Goal: Find specific page/section

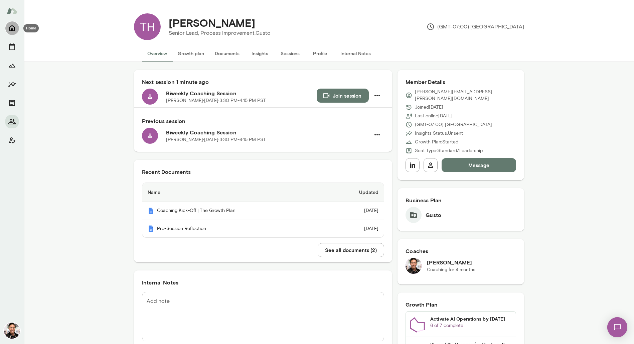
click at [13, 26] on icon "Home" at bounding box center [11, 28] width 5 height 6
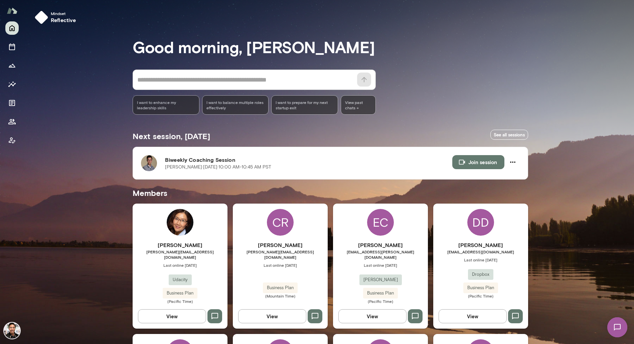
scroll to position [323, 0]
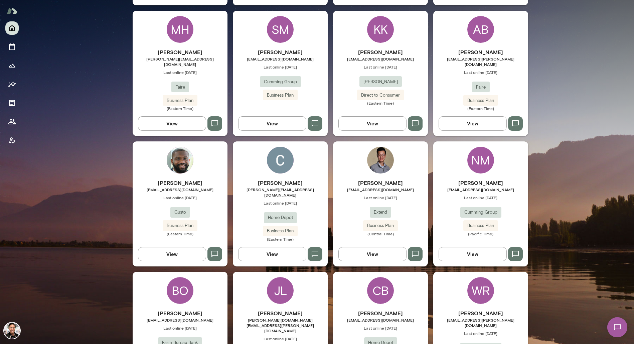
click at [382, 147] on img at bounding box center [380, 160] width 27 height 27
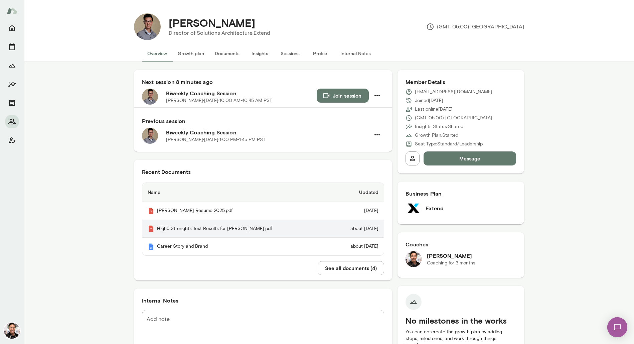
click at [299, 226] on th "High5 Strenghts Test Results for [PERSON_NAME].pdf" at bounding box center [236, 229] width 188 height 18
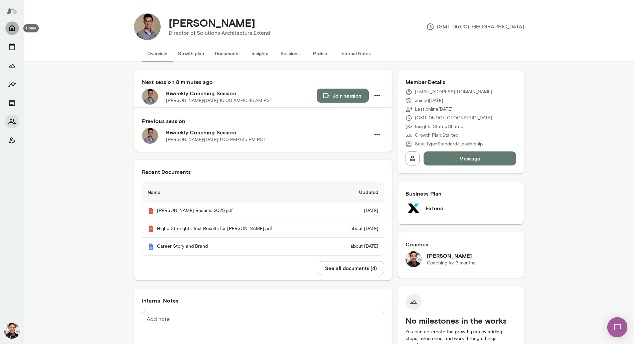
click at [14, 29] on icon "Home" at bounding box center [11, 28] width 5 height 6
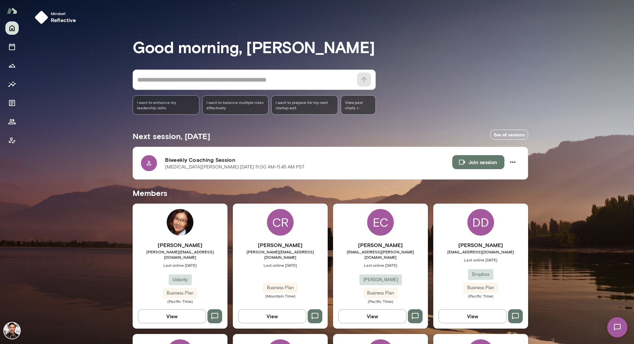
scroll to position [573, 0]
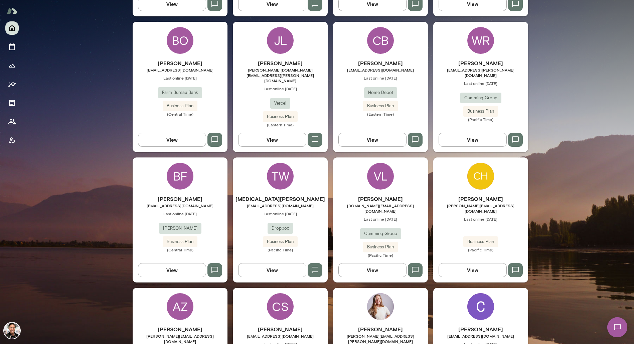
click at [293, 163] on div "TW" at bounding box center [280, 176] width 27 height 27
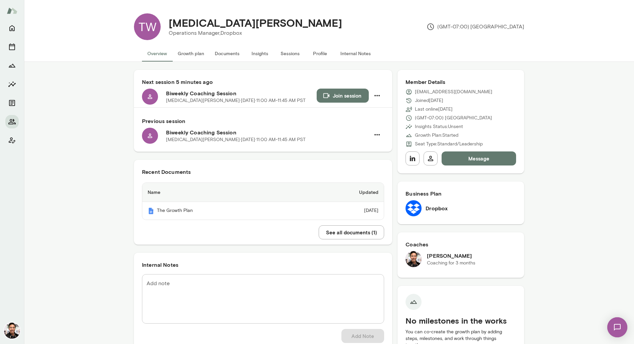
click at [259, 52] on button "Insights" at bounding box center [260, 53] width 30 height 16
